Goal: Task Accomplishment & Management: Manage account settings

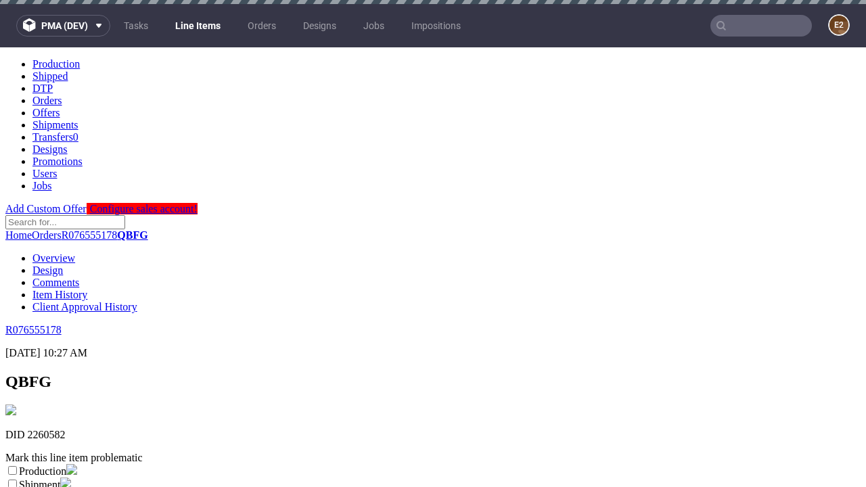
scroll to position [238, 0]
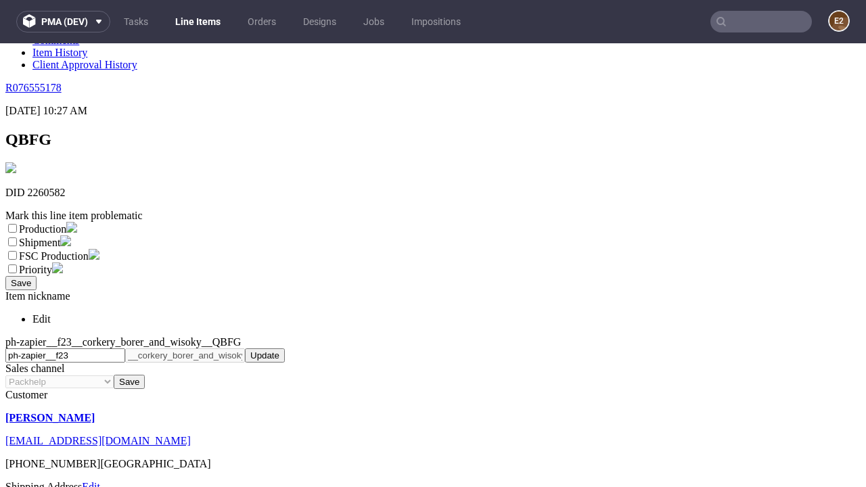
select select "dtp_ca_needed"
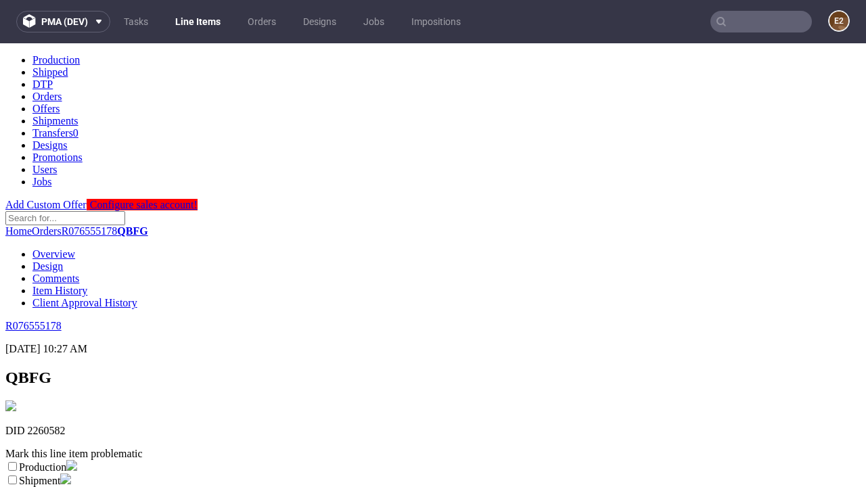
scroll to position [0, 0]
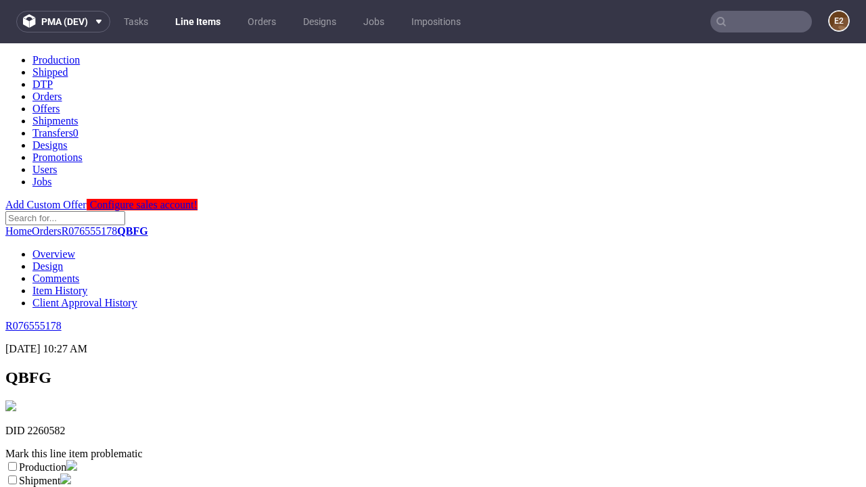
checkbox input "true"
